Goal: Information Seeking & Learning: Learn about a topic

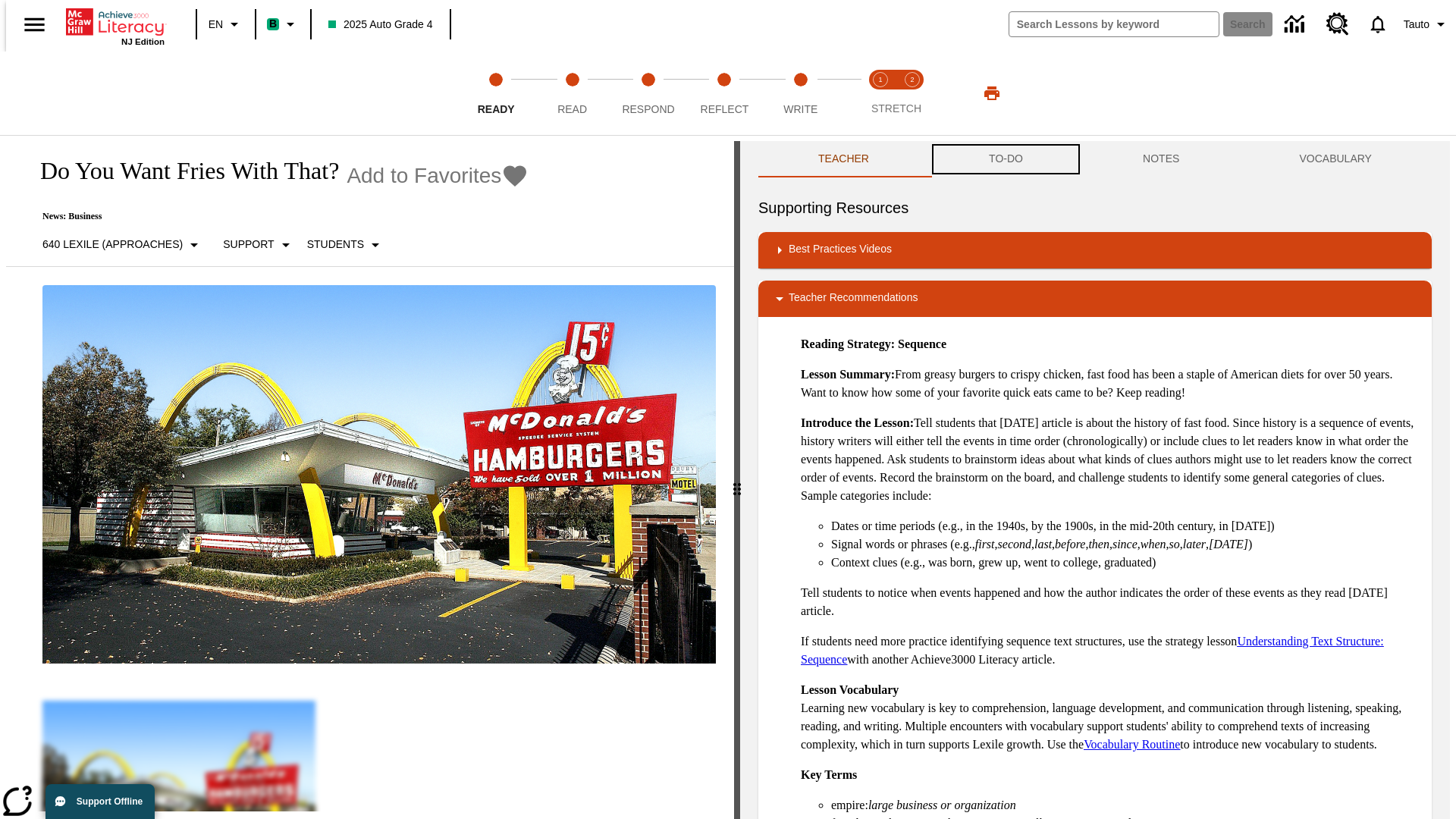
click at [1005, 159] on button "TO-DO" at bounding box center [1006, 159] width 154 height 36
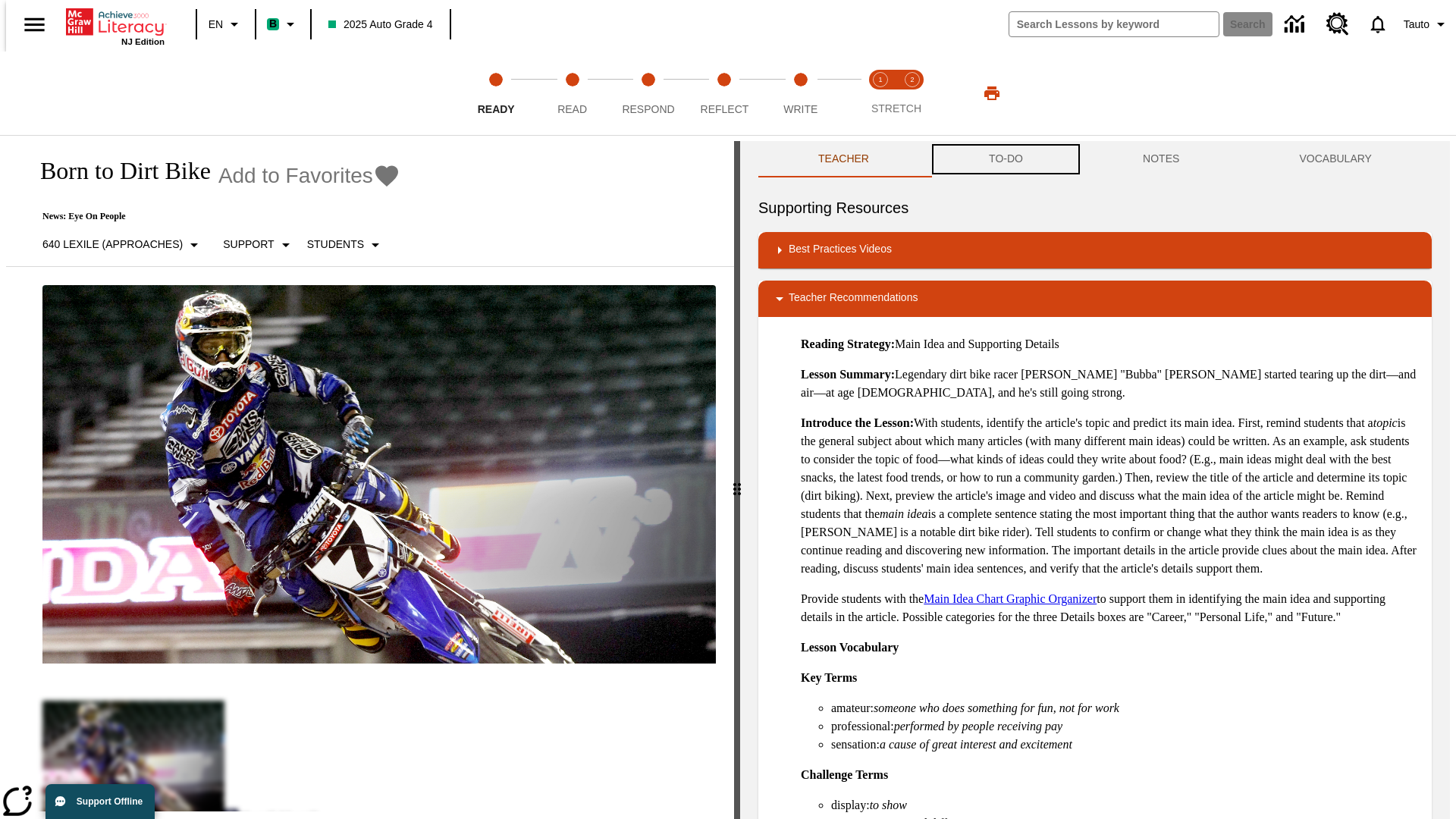
click at [1005, 159] on button "TO-DO" at bounding box center [1006, 159] width 154 height 36
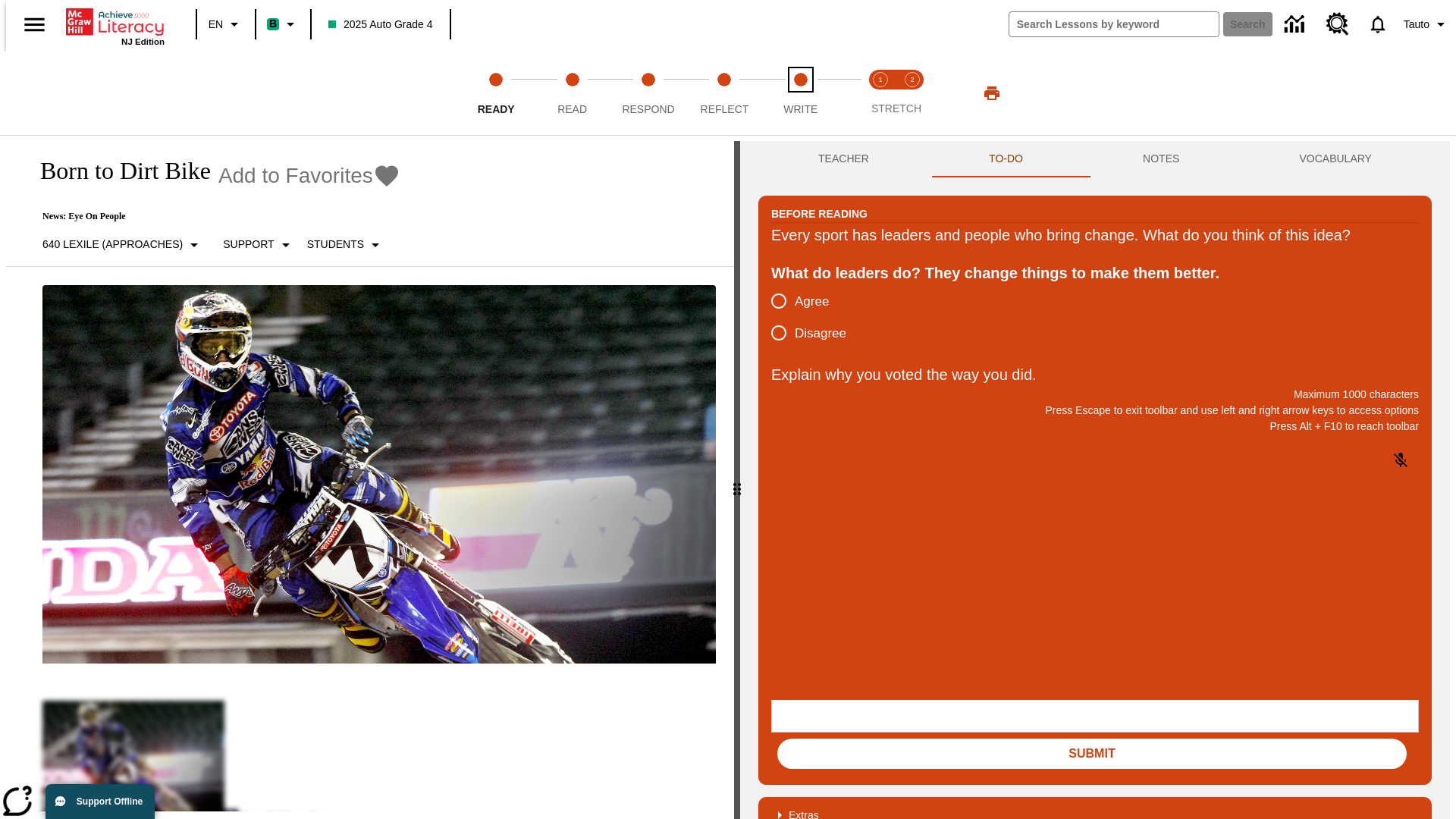
click at [800, 93] on span "Write" at bounding box center [800, 102] width 34 height 27
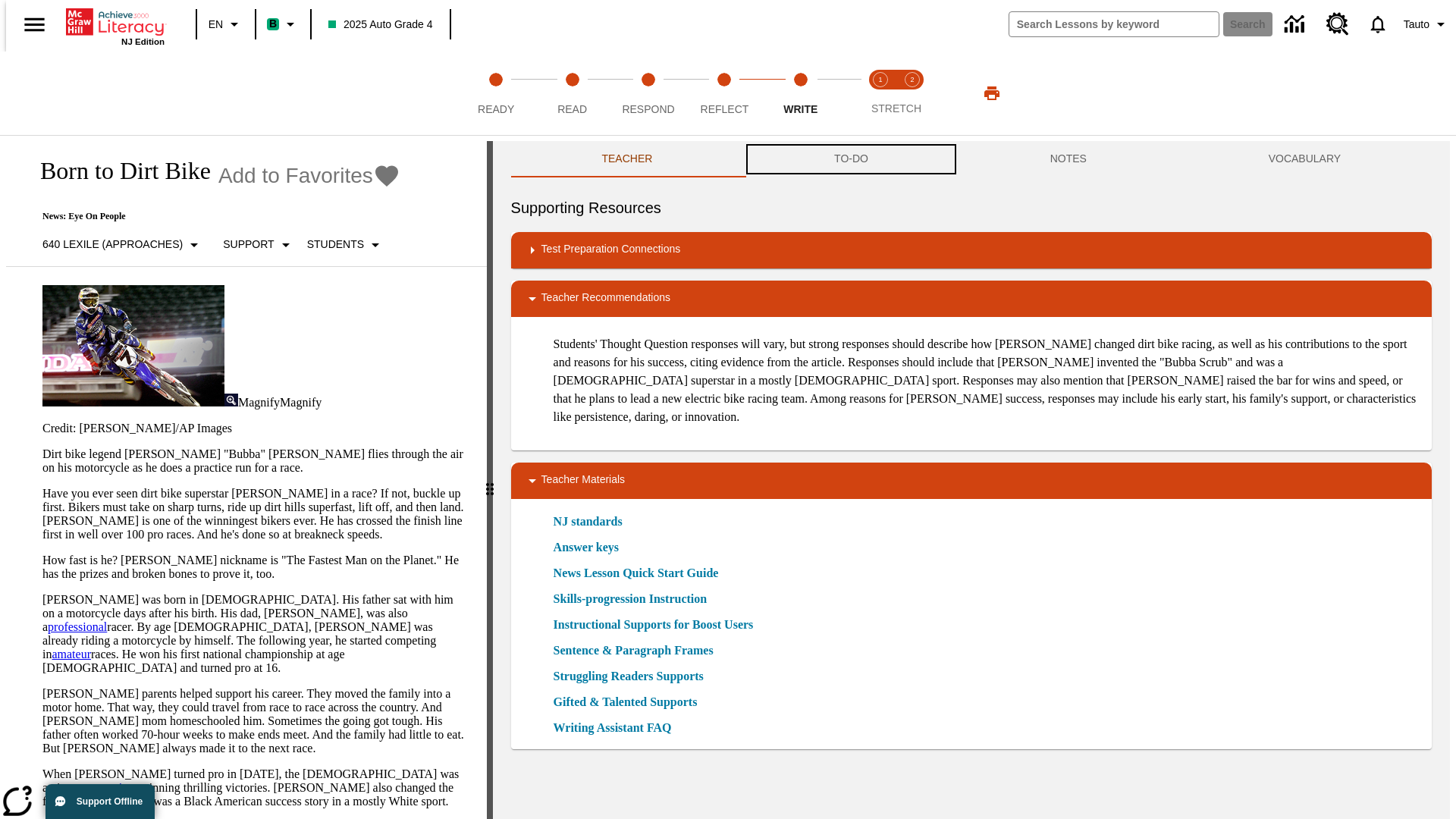
scroll to position [1, 0]
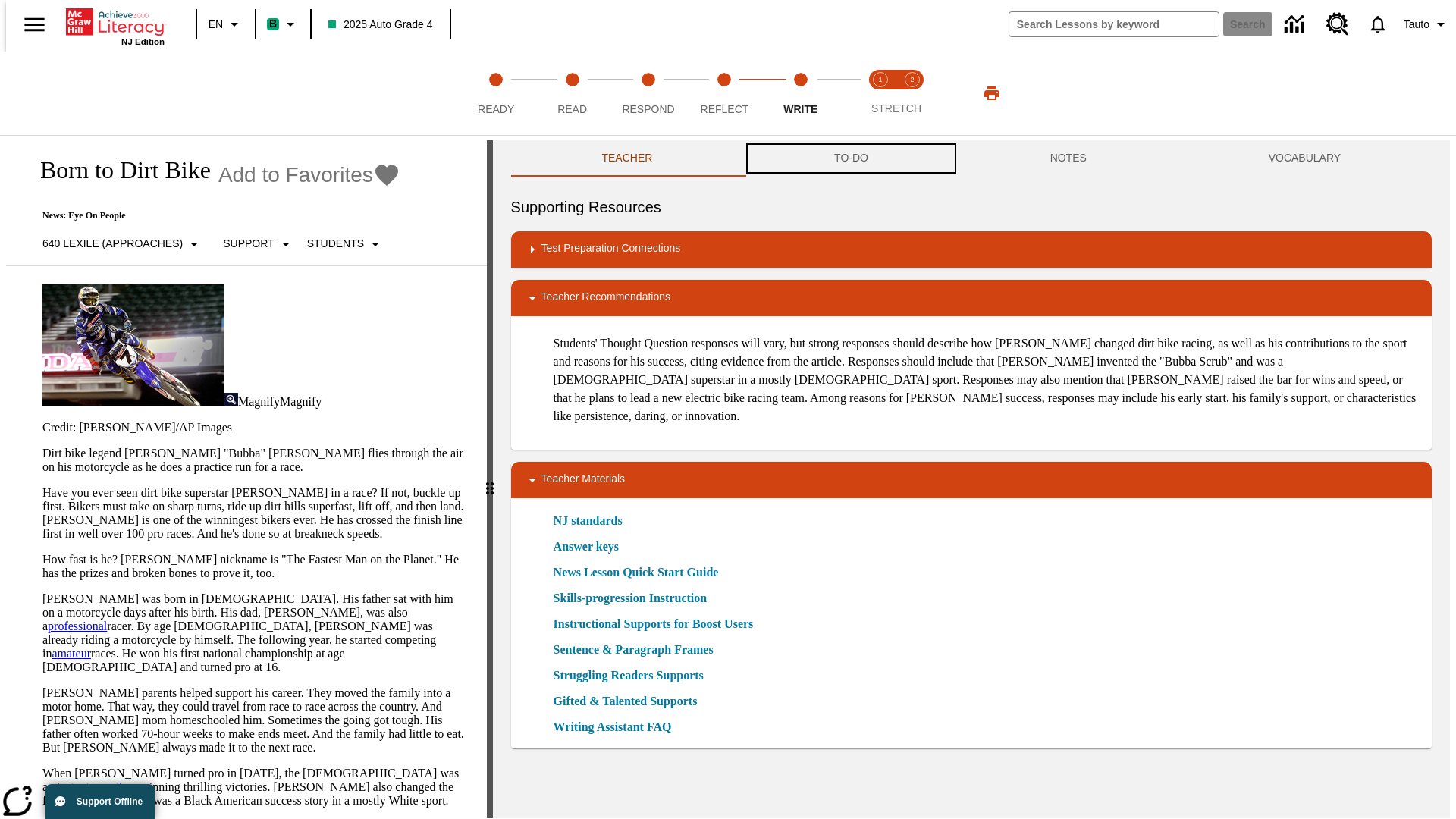
click at [850, 159] on button "TO-DO" at bounding box center [852, 158] width 216 height 36
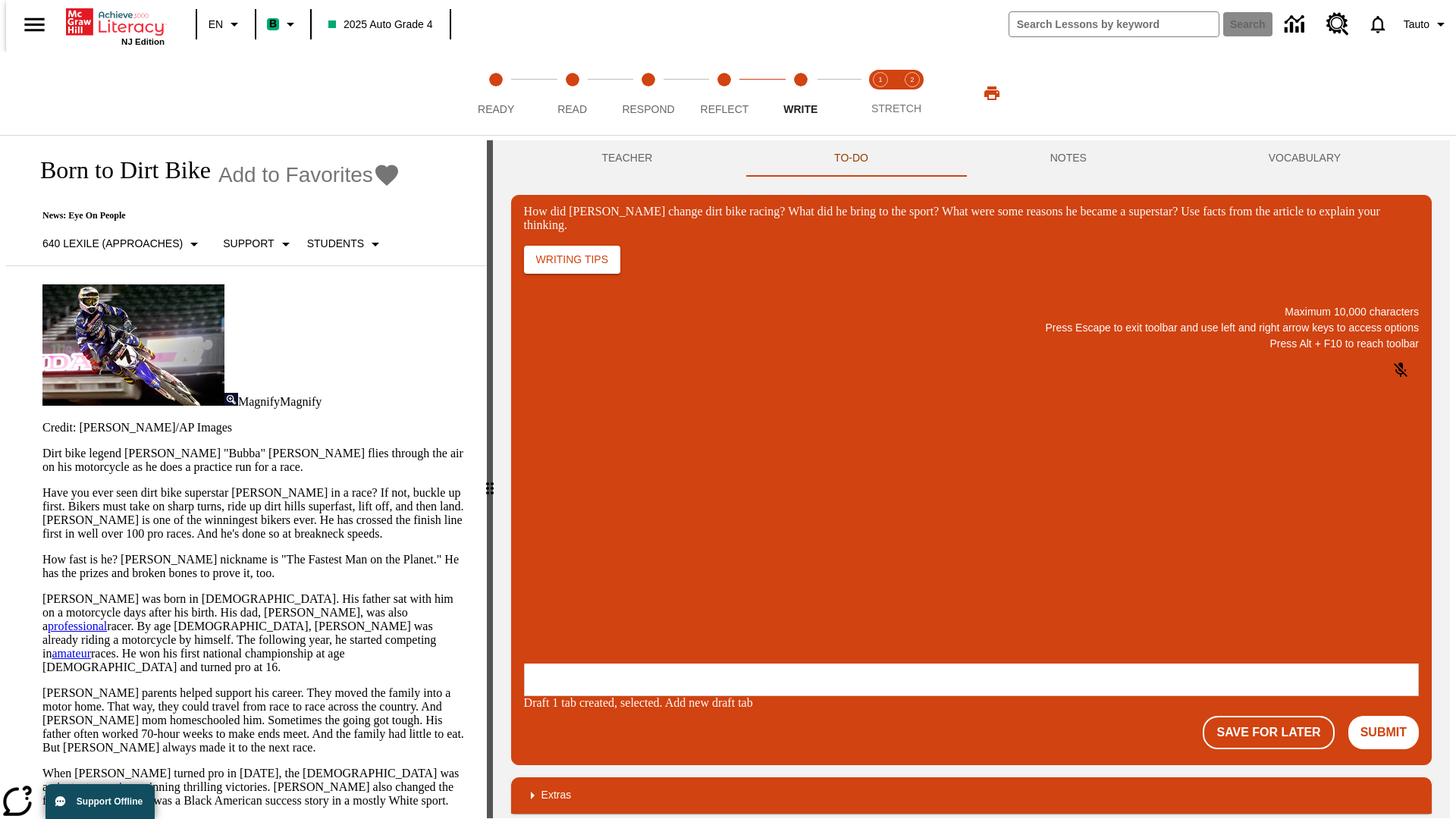
scroll to position [0, 0]
click at [1277, 716] on button "Save For Later" at bounding box center [1268, 732] width 131 height 33
